Goal: Task Accomplishment & Management: Use online tool/utility

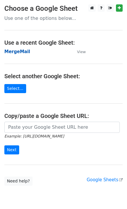
click at [21, 53] on strong "MergeMail" at bounding box center [17, 51] width 26 height 5
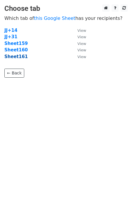
click at [22, 56] on strong "Sheet161" at bounding box center [15, 56] width 23 height 5
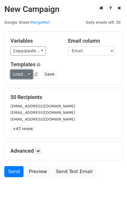
click at [22, 76] on link "Load..." at bounding box center [21, 74] width 22 height 9
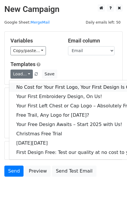
click at [34, 87] on link "No Cost for Your First Logo, Your First Design Is On Us!" at bounding box center [79, 87] width 140 height 9
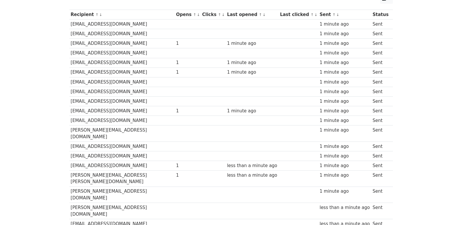
scroll to position [405, 0]
